Goal: Navigation & Orientation: Go to known website

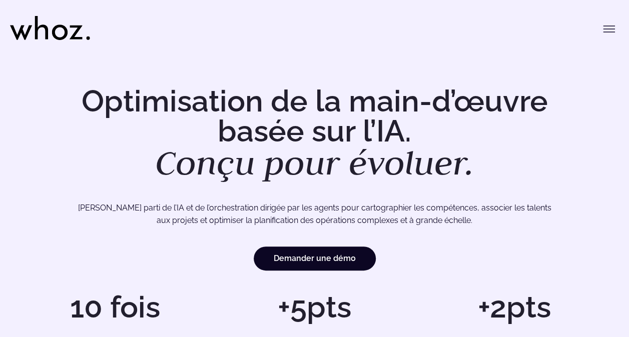
click at [615, 25] on button "Basculer le menu" at bounding box center [609, 29] width 20 height 20
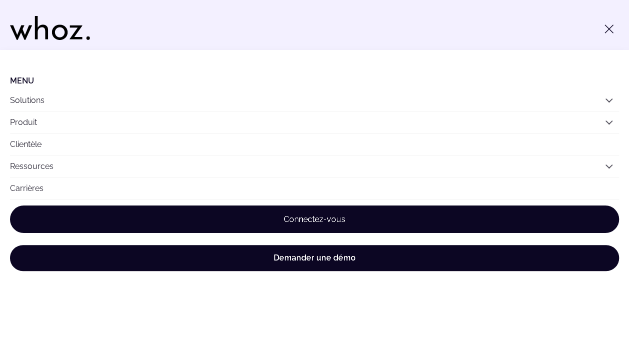
click at [292, 219] on link "Connectez-vous" at bounding box center [314, 220] width 609 height 28
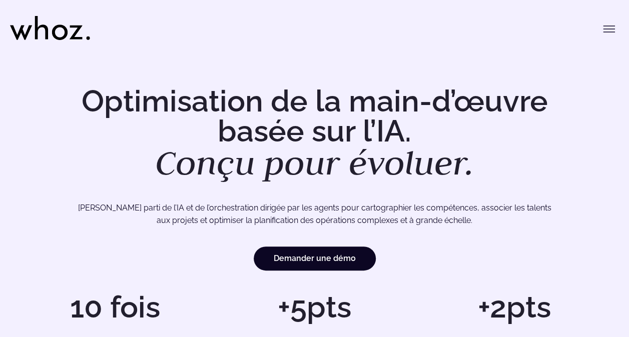
click at [609, 29] on icon "Basculer le menu" at bounding box center [608, 29] width 11 height 0
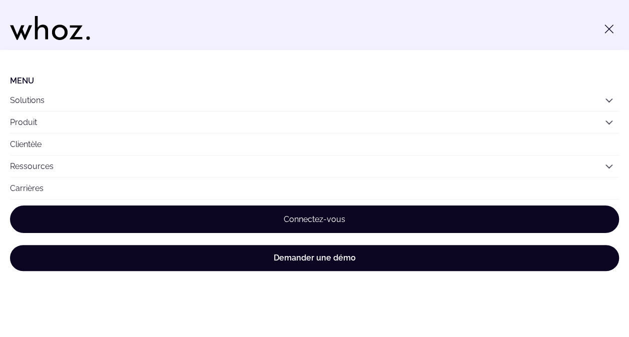
click at [298, 221] on link "Connectez-vous" at bounding box center [314, 220] width 609 height 28
